Goal: Task Accomplishment & Management: Manage account settings

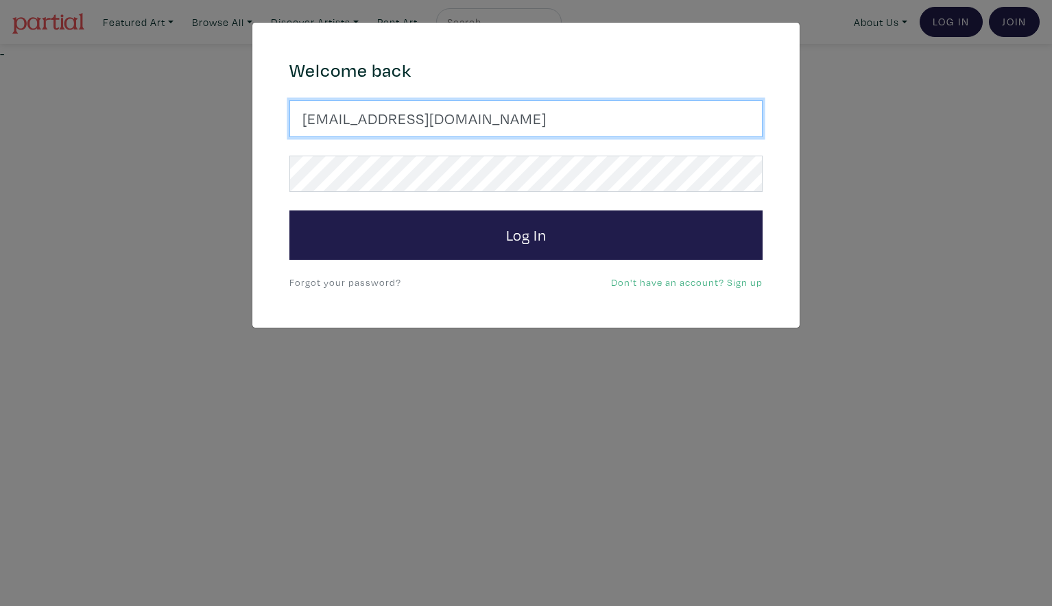
type input "latourt@dianaartist.ca"
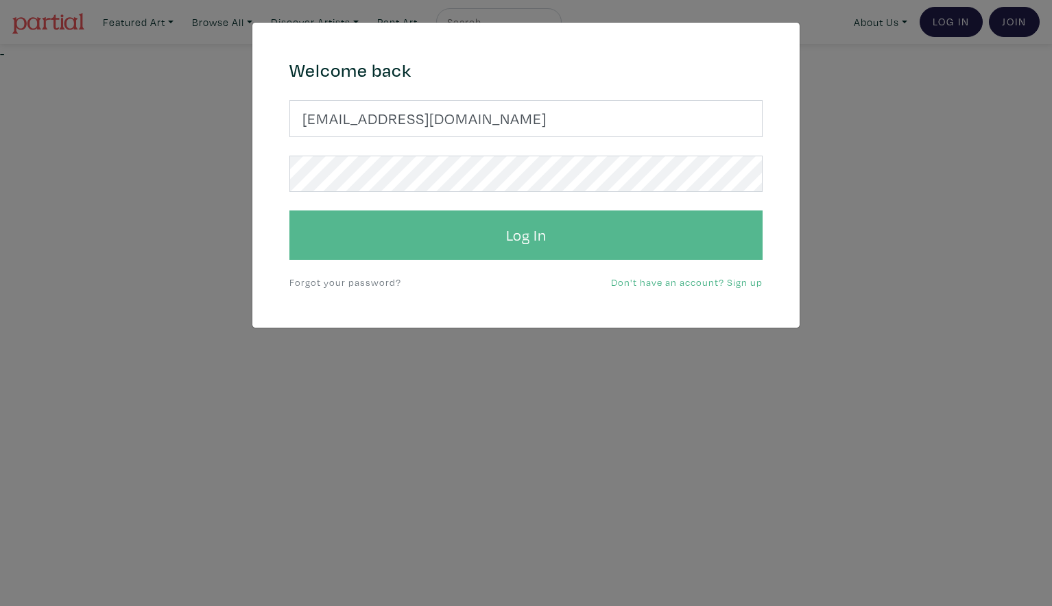
click at [543, 235] on button "Log In" at bounding box center [525, 235] width 473 height 49
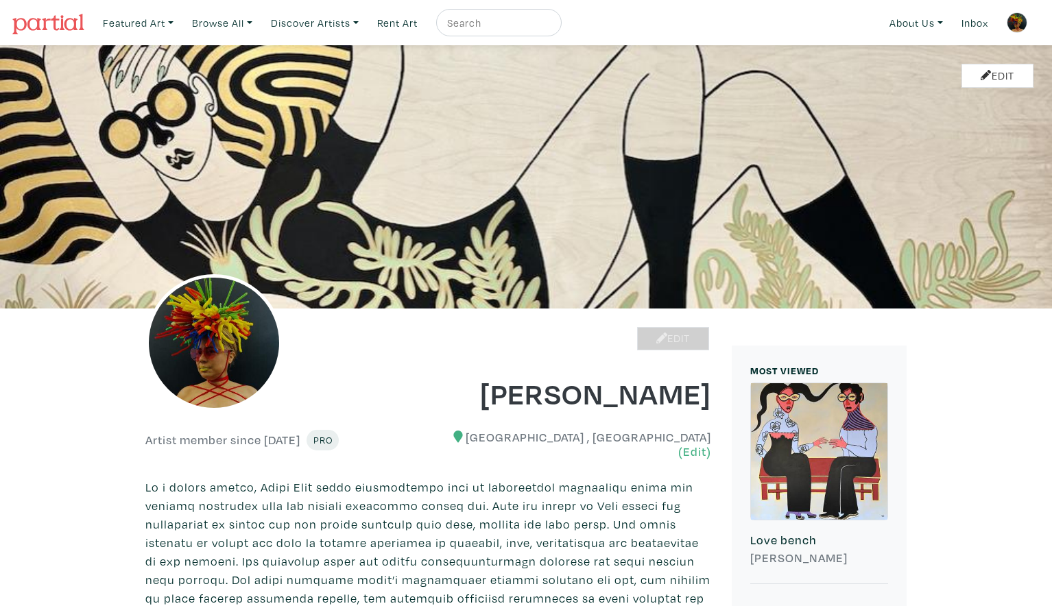
click at [672, 337] on link "Edit" at bounding box center [673, 339] width 72 height 24
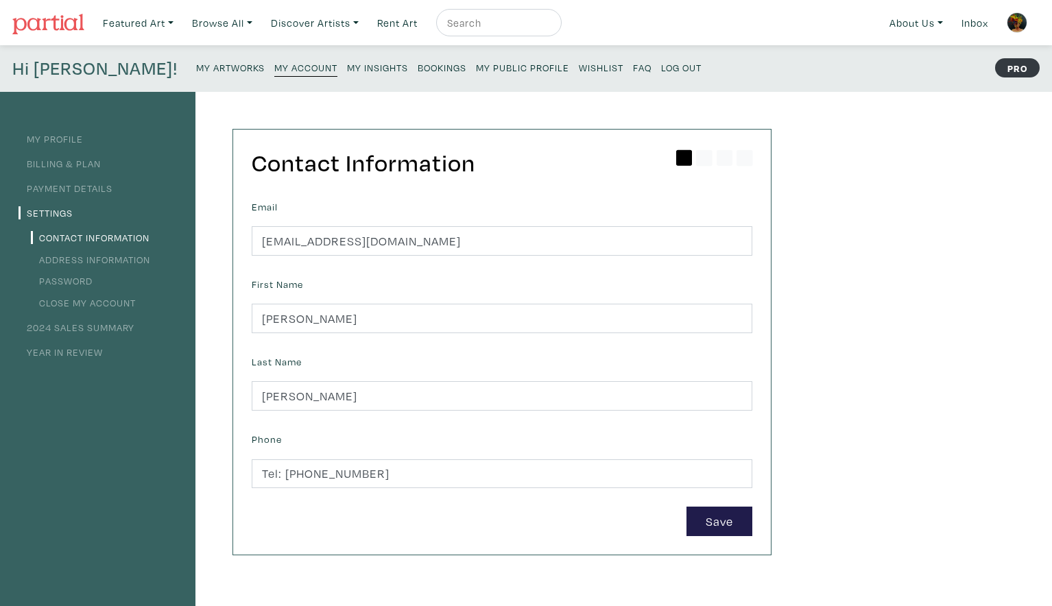
click at [196, 69] on small "My Artworks" at bounding box center [230, 67] width 69 height 13
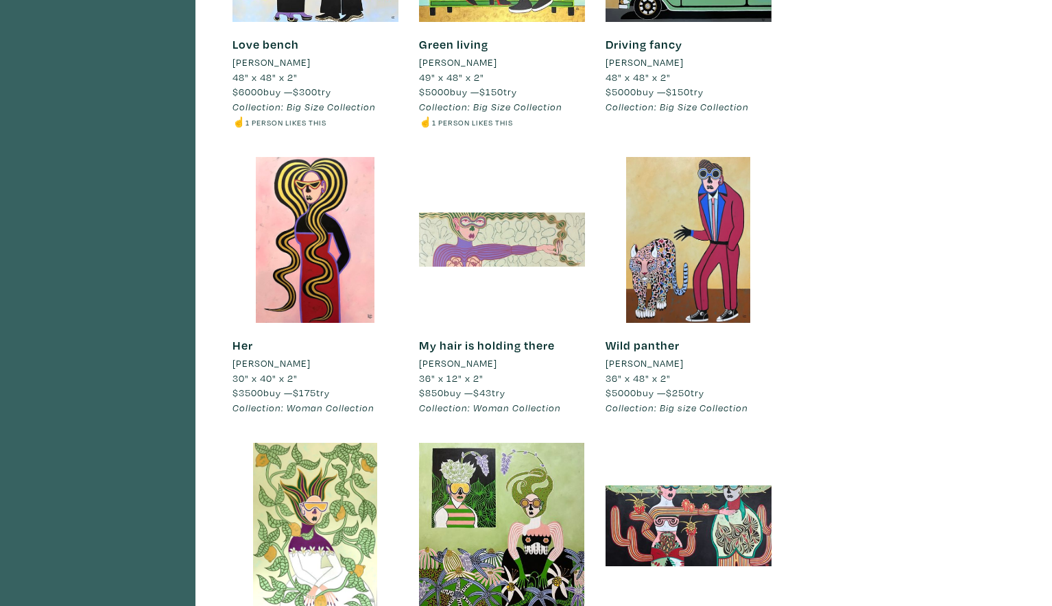
scroll to position [574, 0]
click at [503, 252] on div at bounding box center [502, 241] width 166 height 166
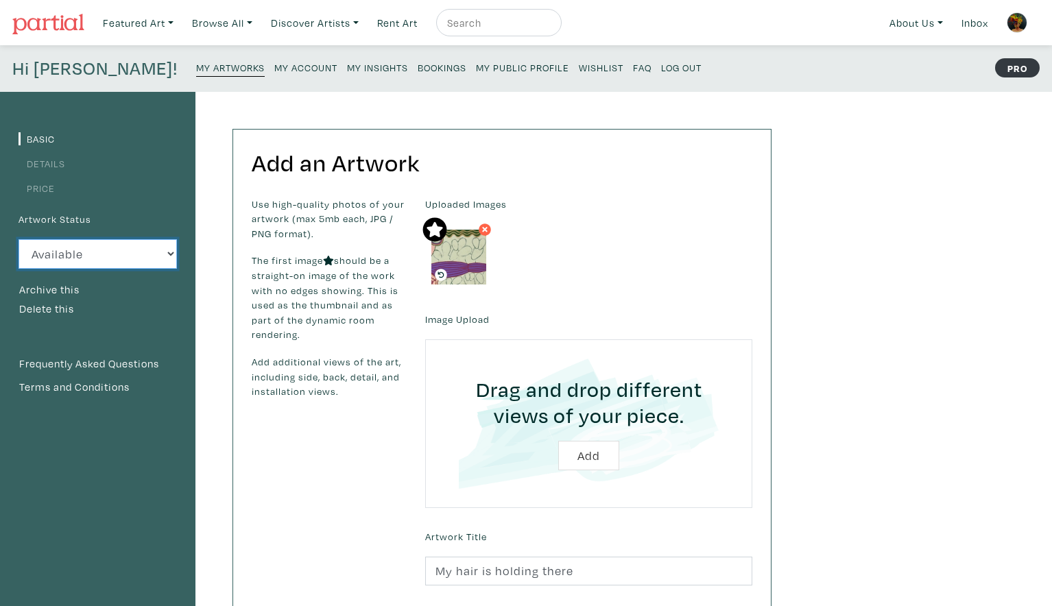
select select "3"
click at [196, 67] on small "My Artworks" at bounding box center [230, 67] width 69 height 13
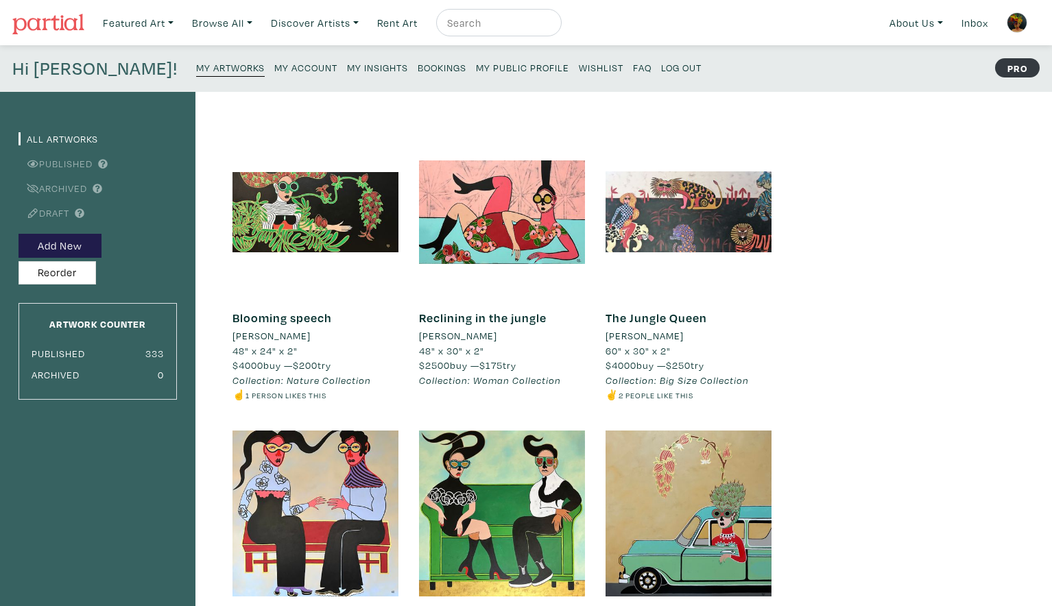
click at [476, 71] on small "My Public Profile" at bounding box center [522, 67] width 93 height 13
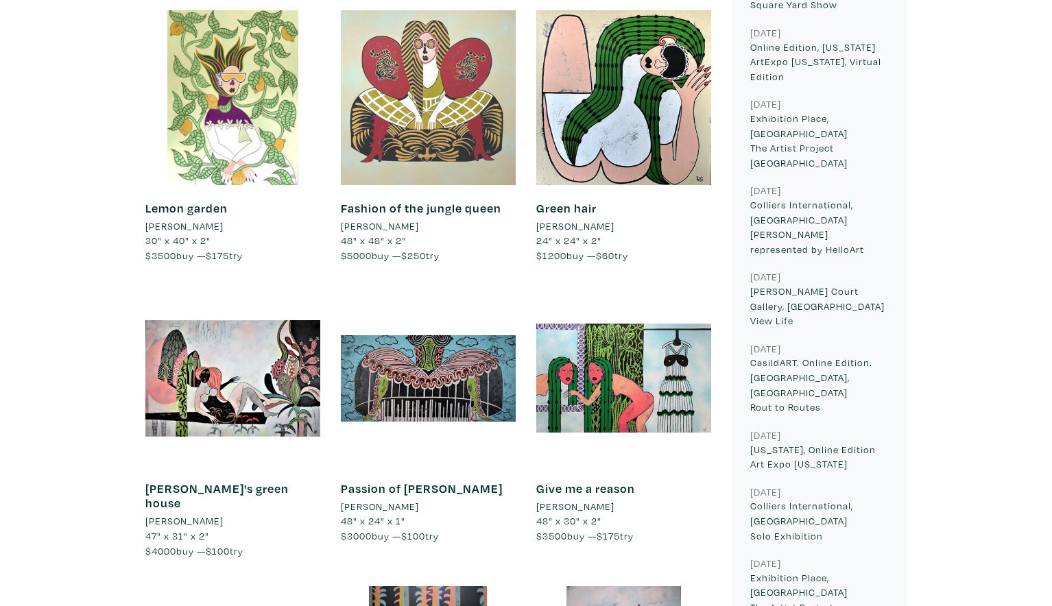
scroll to position [1836, 0]
